Goal: Information Seeking & Learning: Learn about a topic

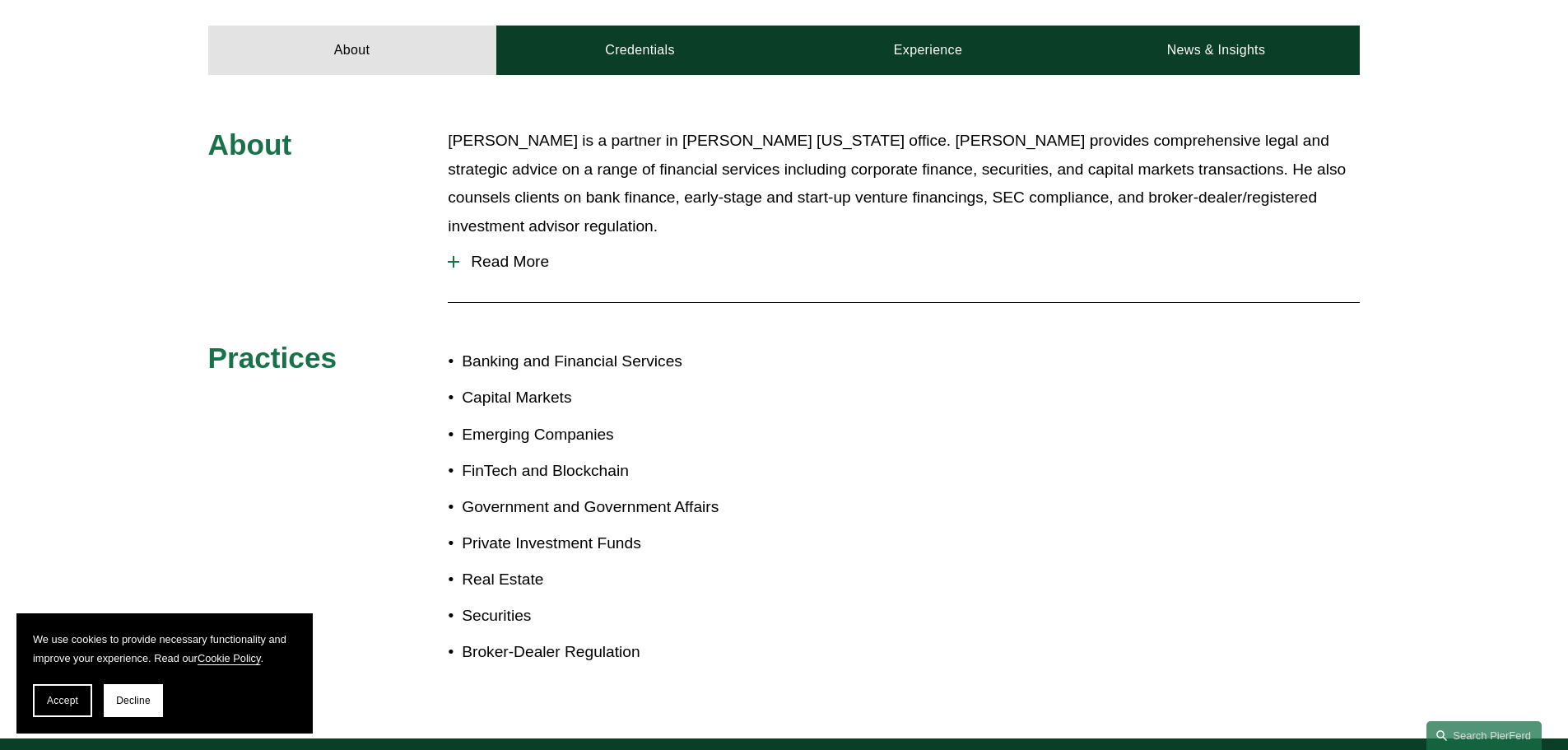
scroll to position [1070, 0]
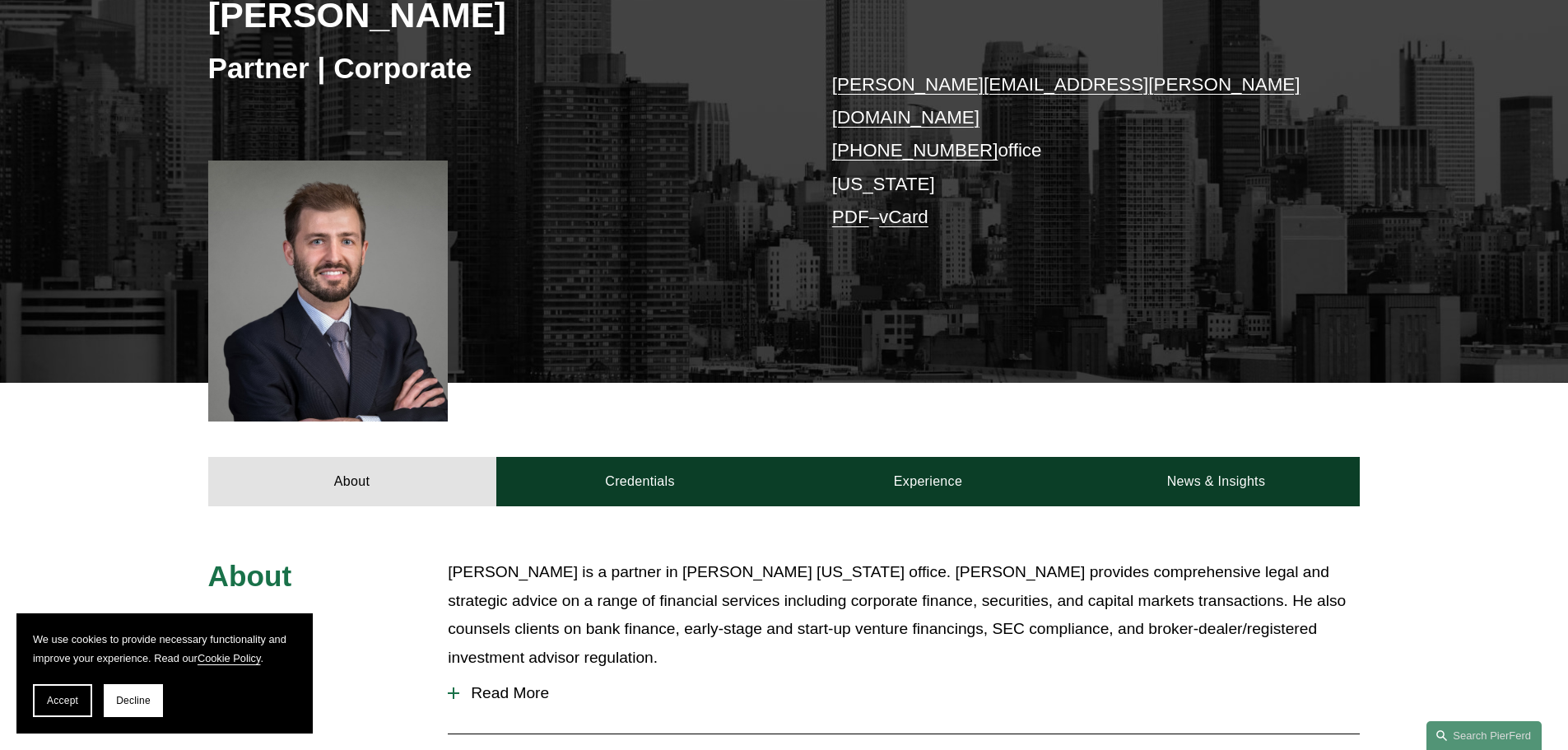
scroll to position [576, 0]
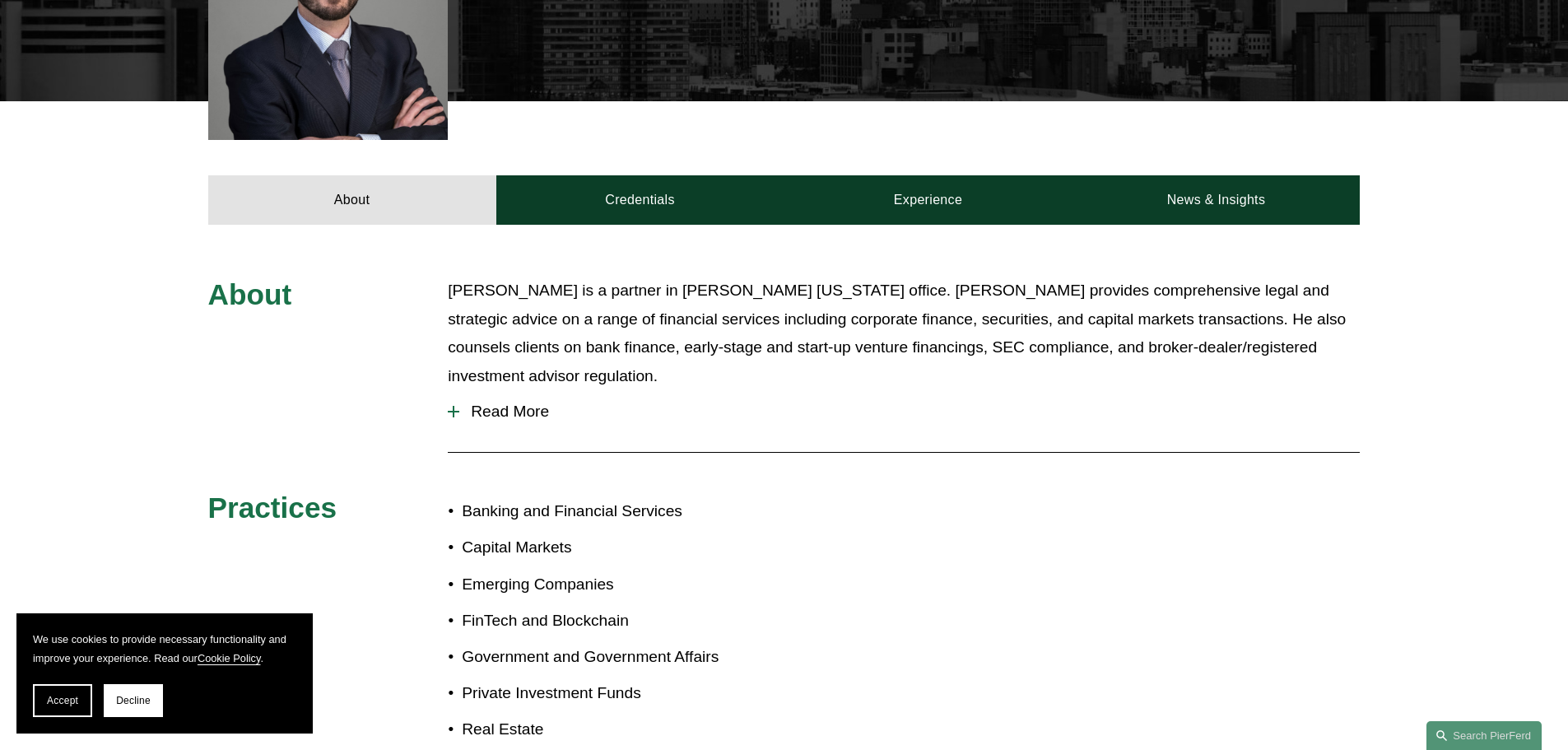
click at [495, 390] on button "Read More" at bounding box center [903, 411] width 911 height 43
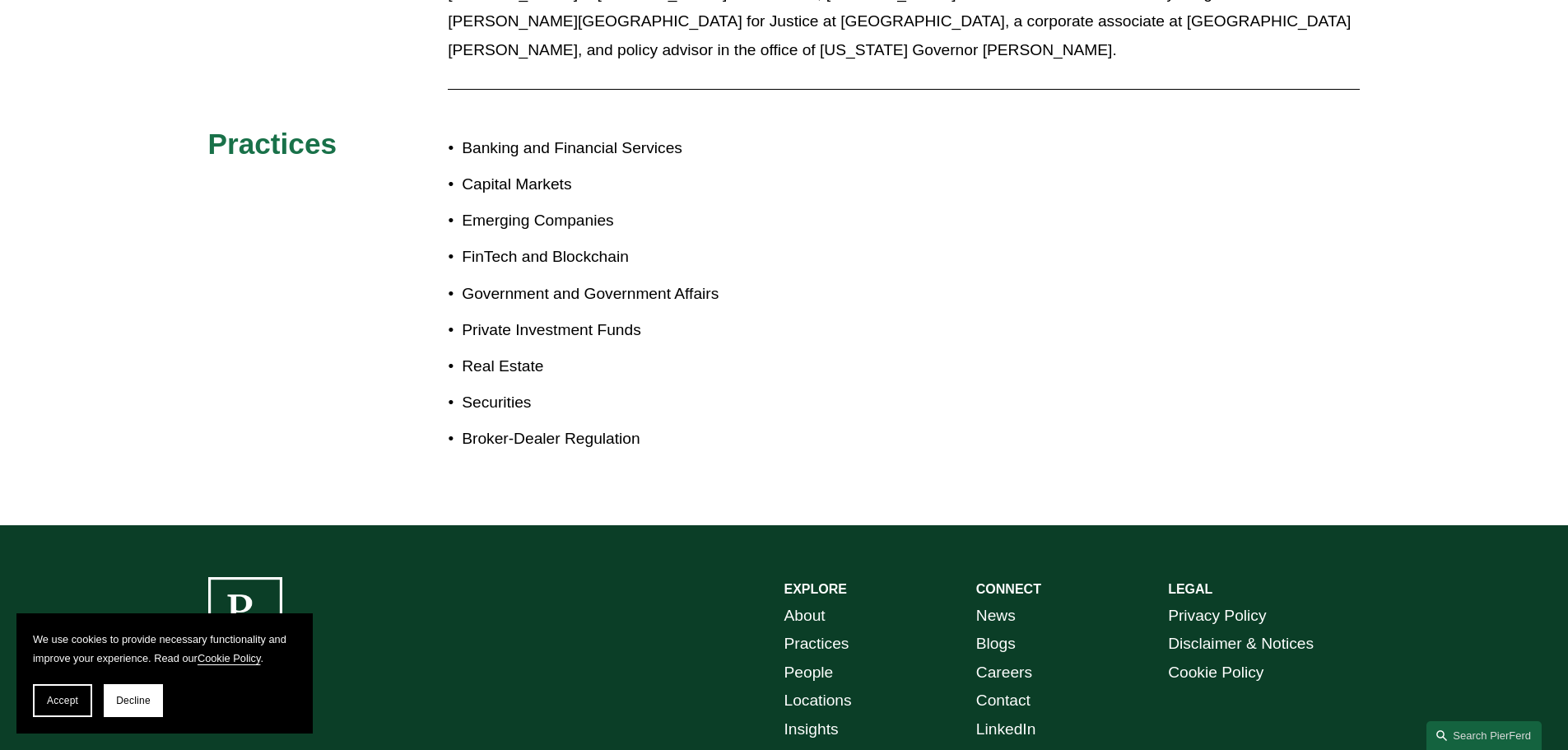
scroll to position [1264, 0]
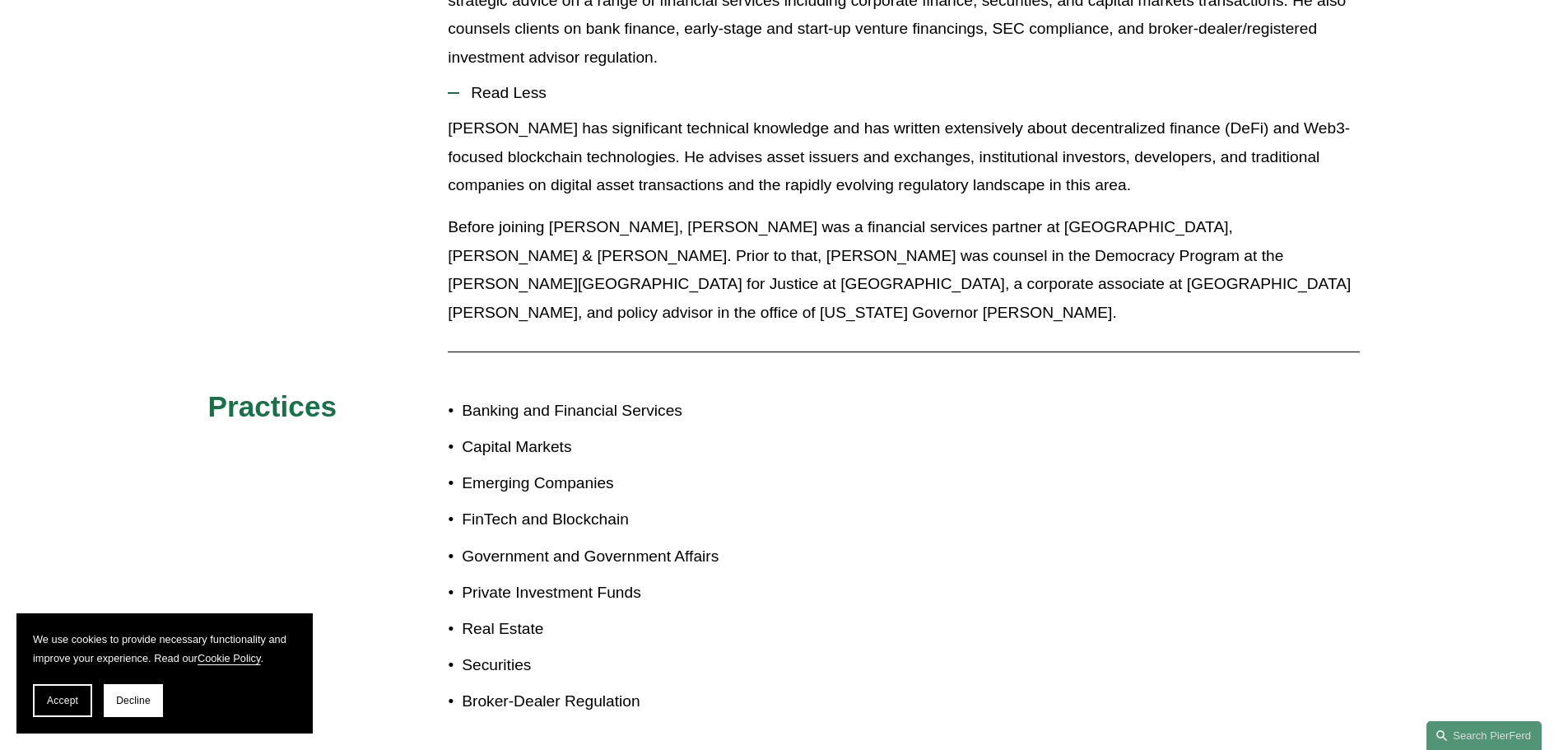
drag, startPoint x: 661, startPoint y: 505, endPoint x: 658, endPoint y: 425, distance: 80.1
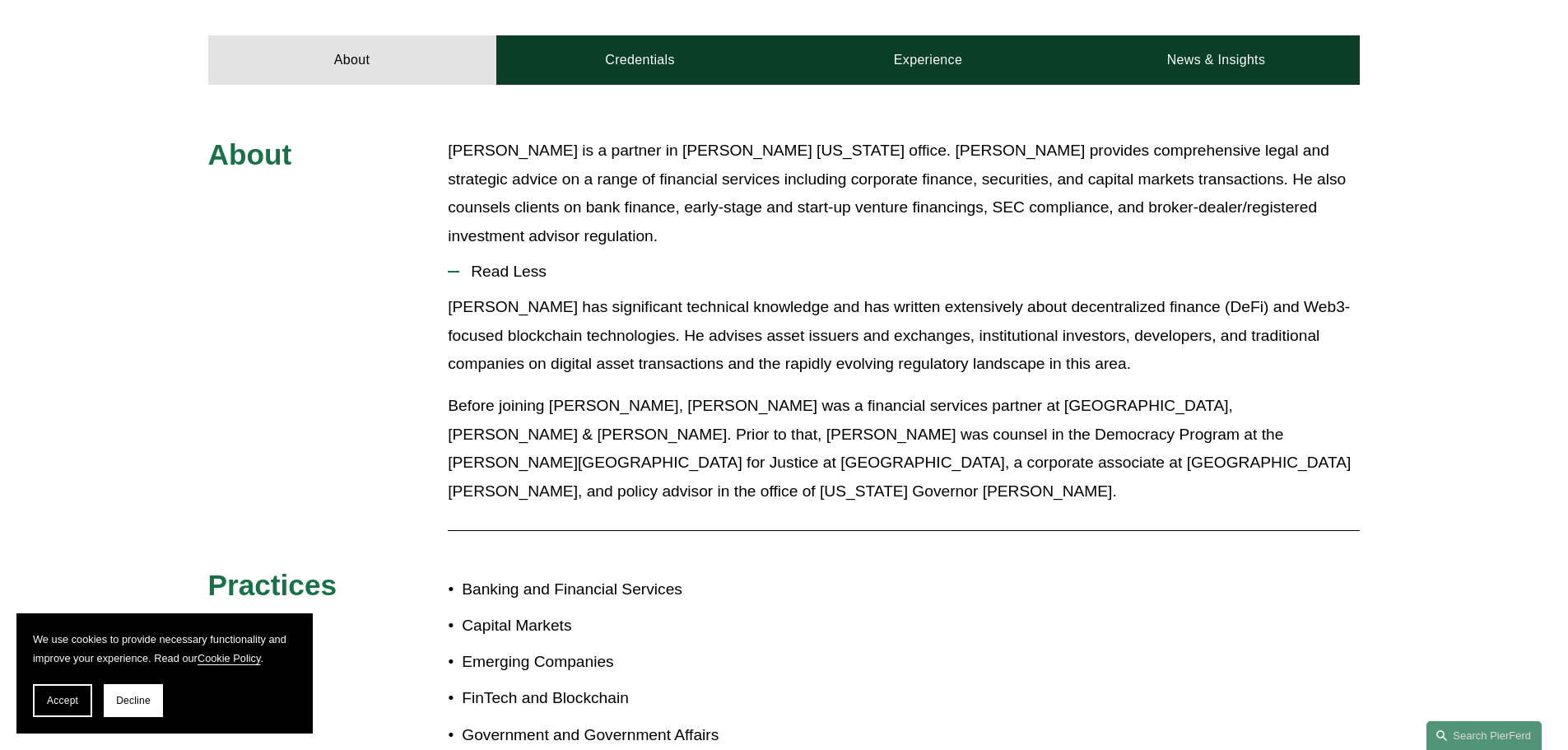
drag, startPoint x: 910, startPoint y: 492, endPoint x: 892, endPoint y: 390, distance: 103.6
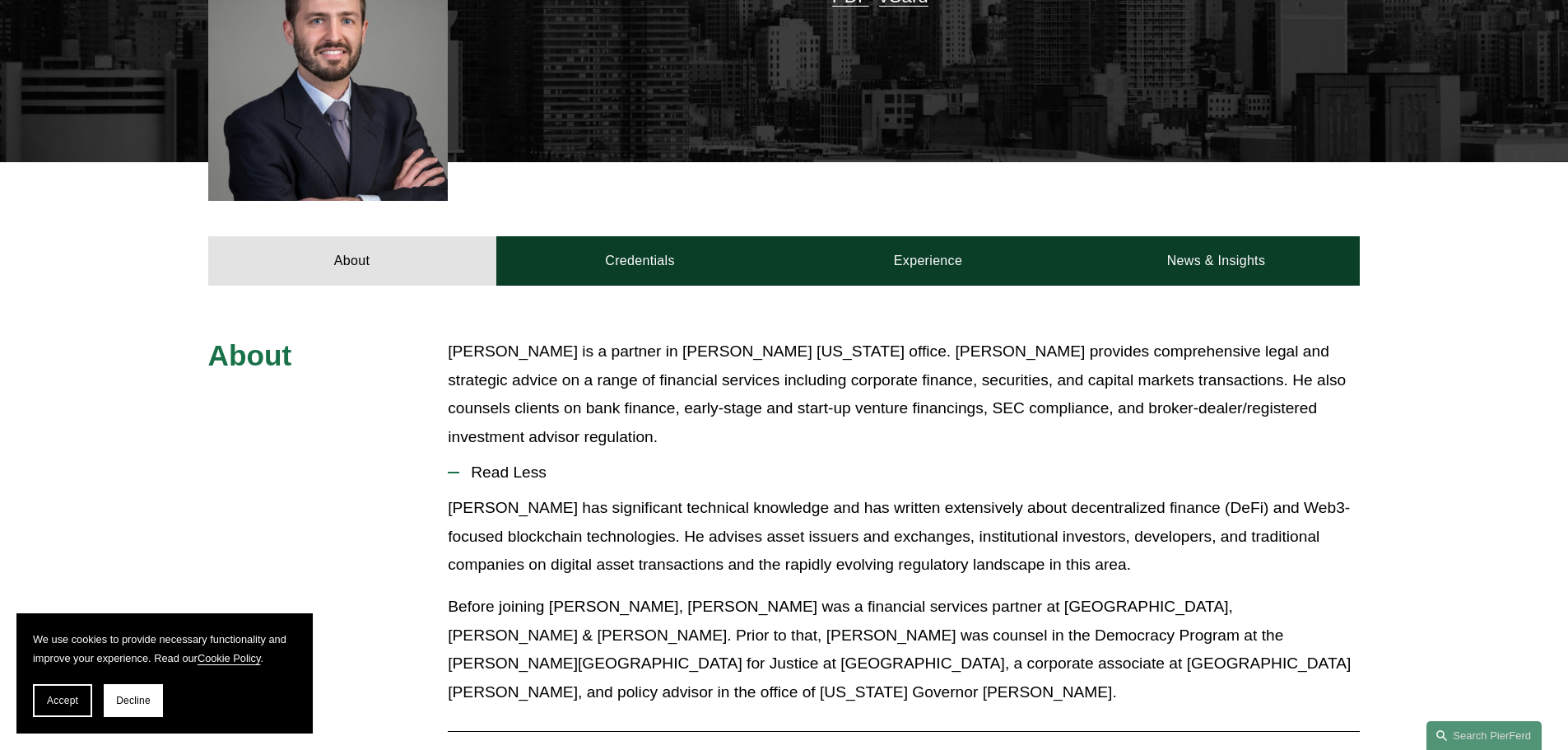
scroll to position [487, 0]
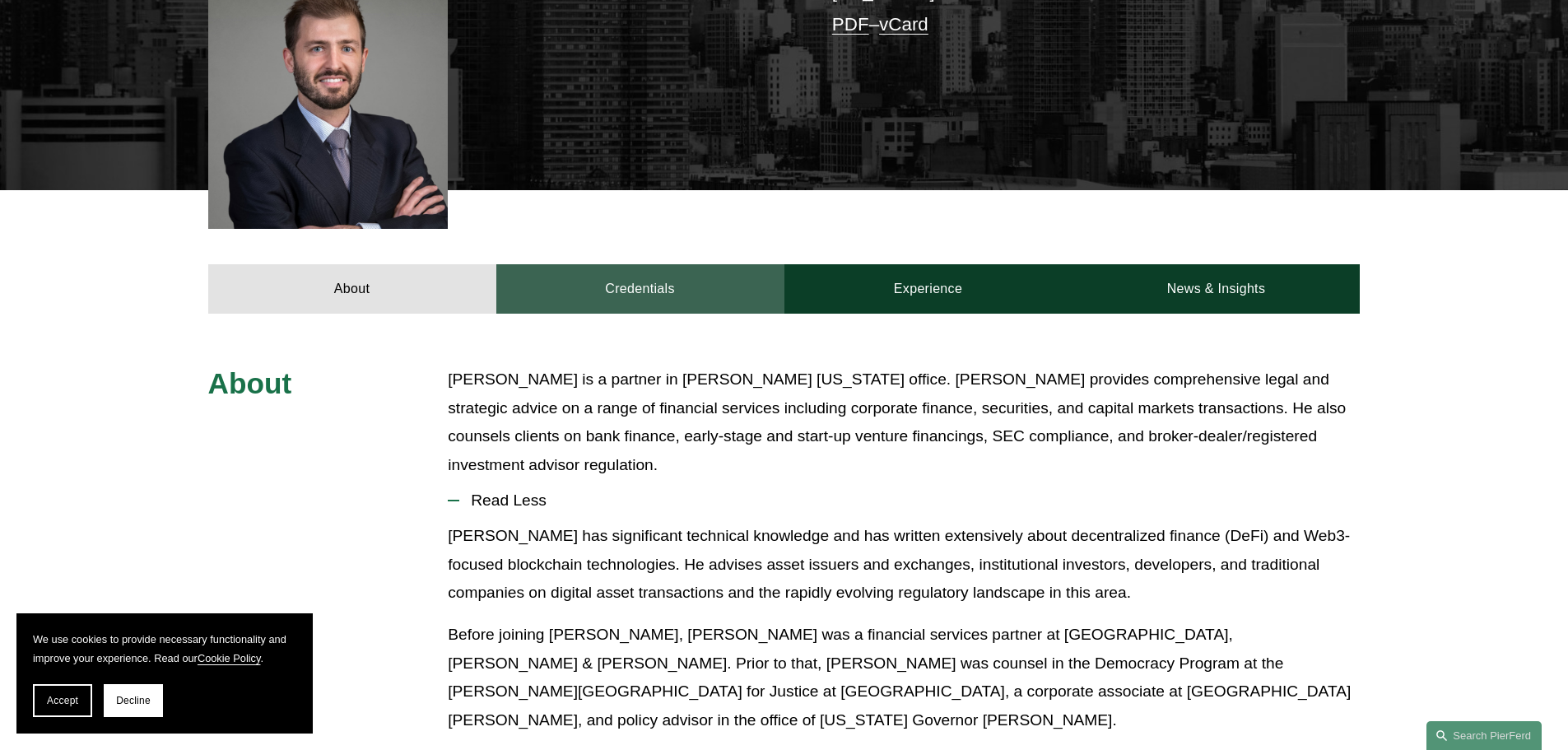
drag, startPoint x: 747, startPoint y: 278, endPoint x: 780, endPoint y: 270, distance: 34.0
click at [747, 278] on link "Credentials" at bounding box center [641, 289] width 288 height 49
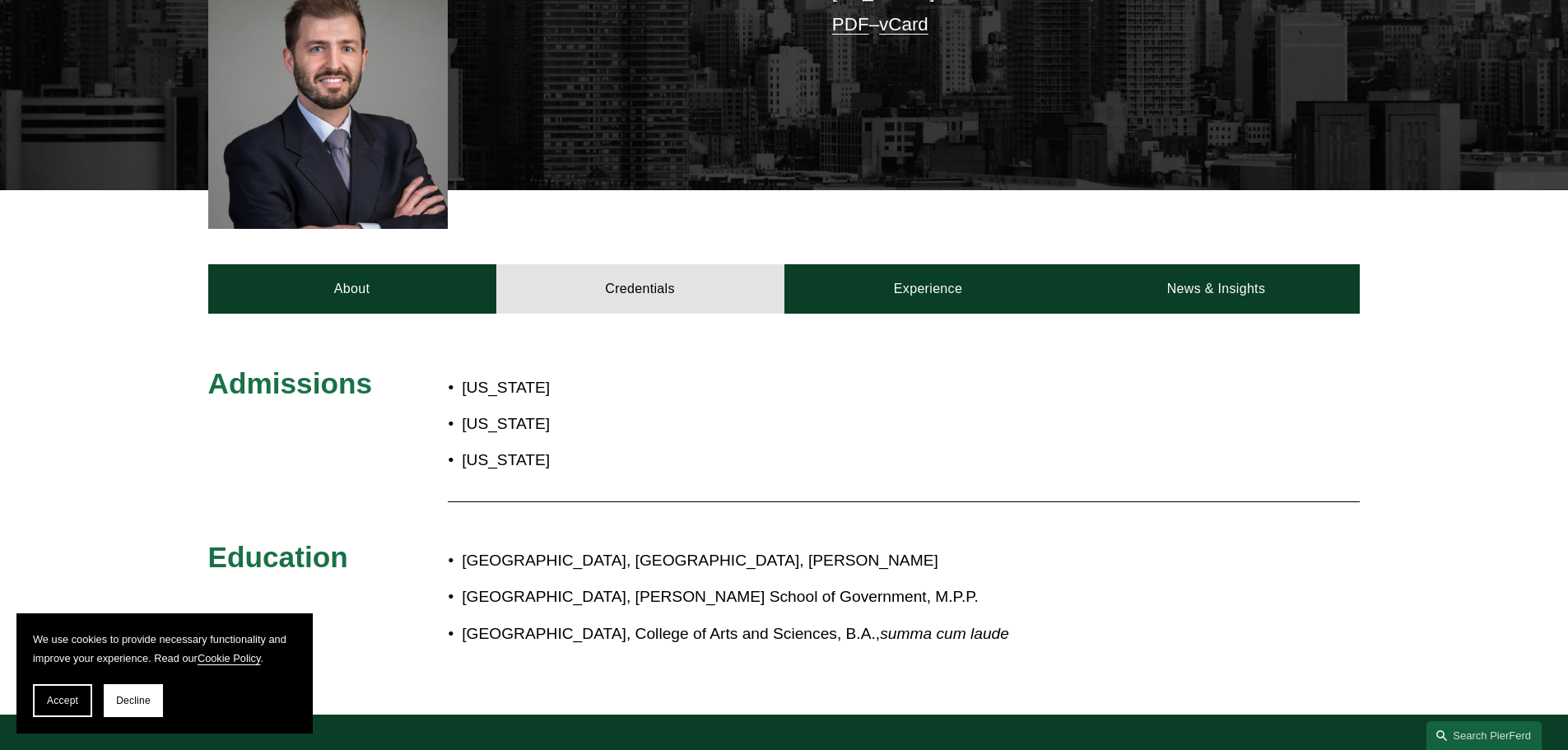
click at [1051, 219] on div "About Credentials Experience News & Insights" at bounding box center [784, 251] width 1568 height 123
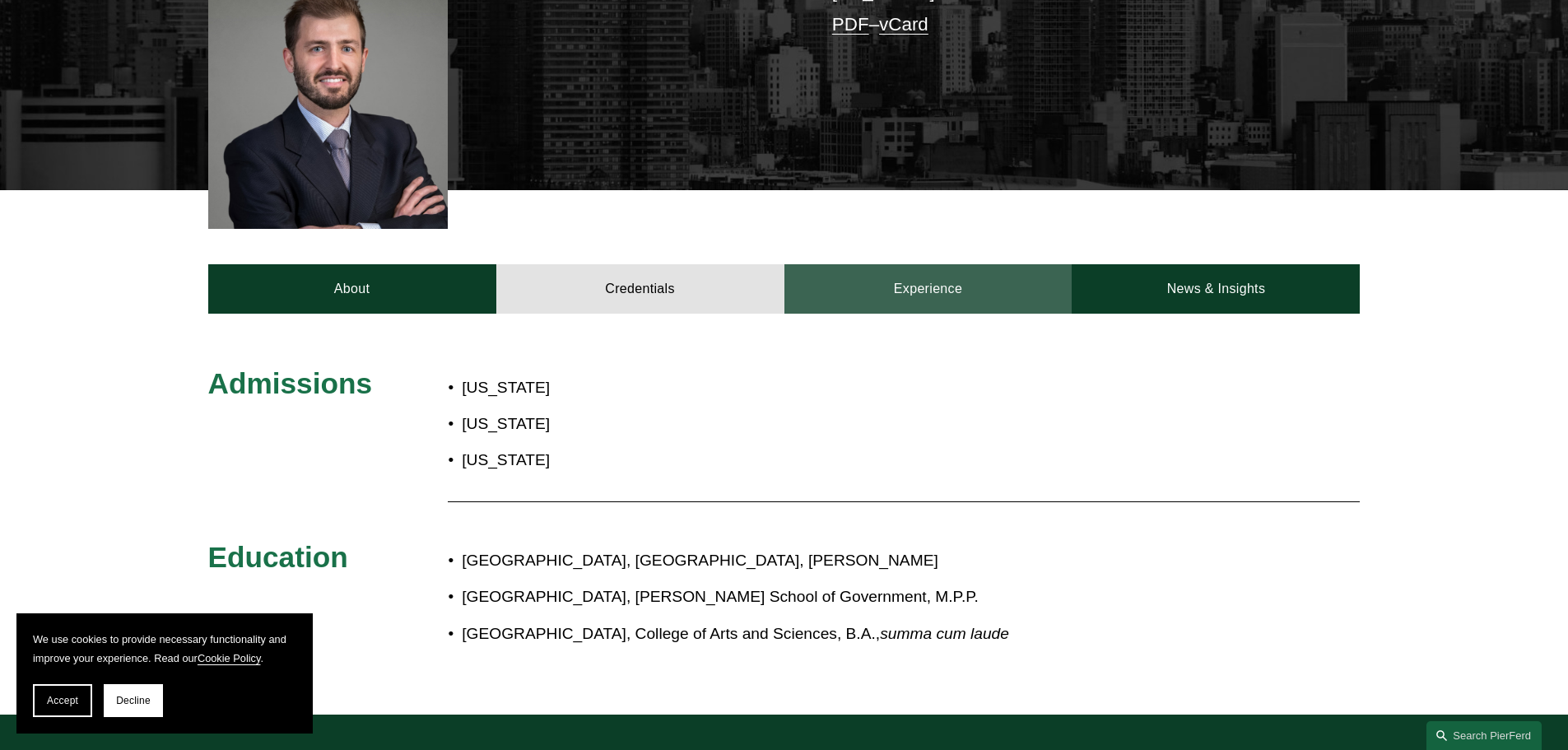
click at [1043, 265] on link "Experience" at bounding box center [928, 289] width 288 height 49
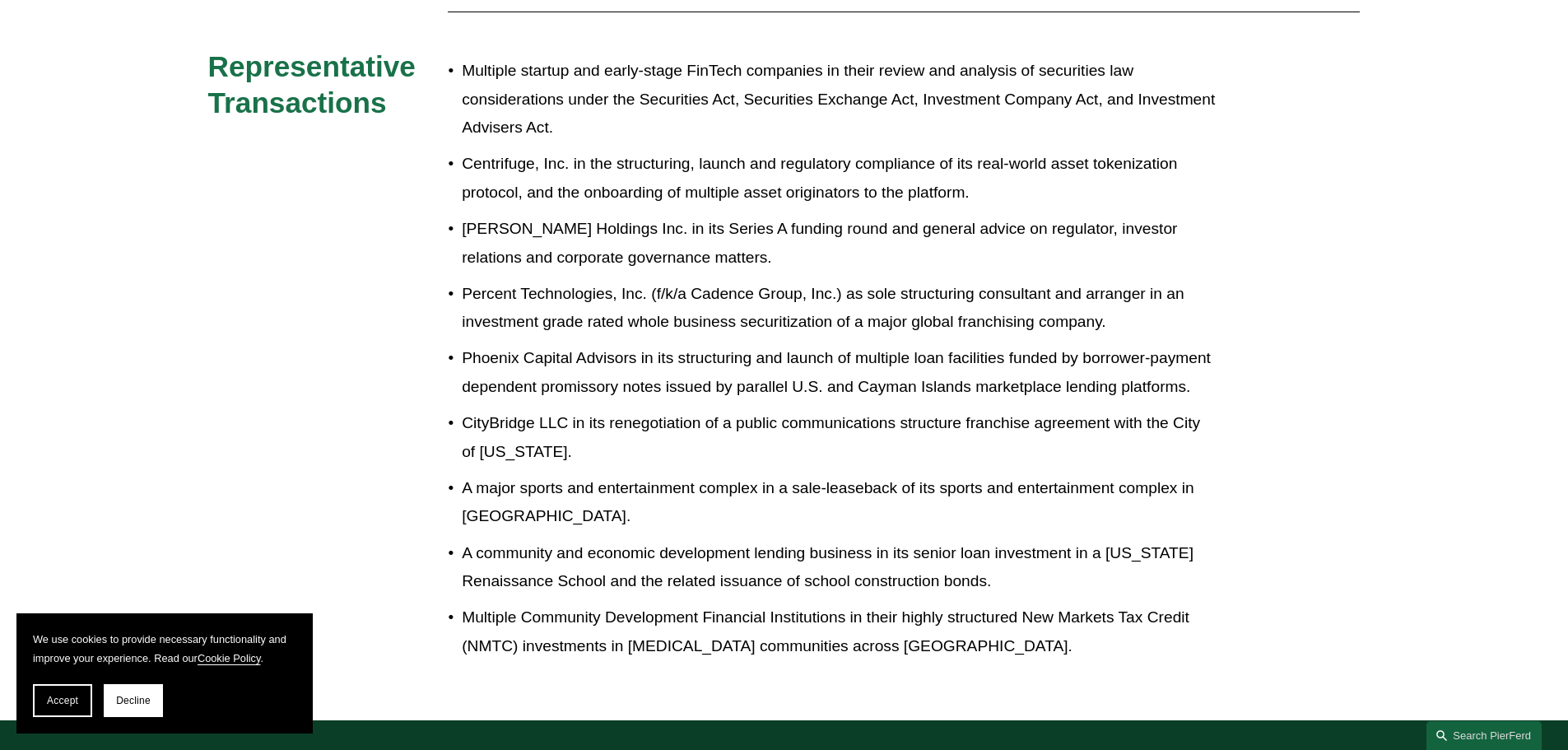
drag, startPoint x: 752, startPoint y: 411, endPoint x: 749, endPoint y: 280, distance: 131.0
